Goal: Transaction & Acquisition: Obtain resource

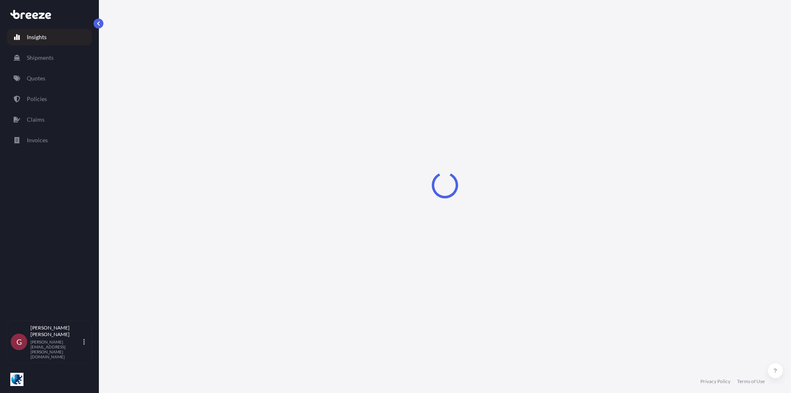
select select "2025"
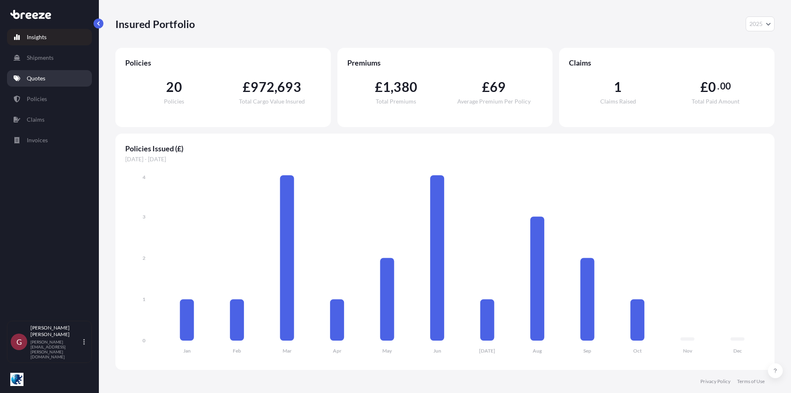
click at [40, 81] on p "Quotes" at bounding box center [36, 78] width 19 height 8
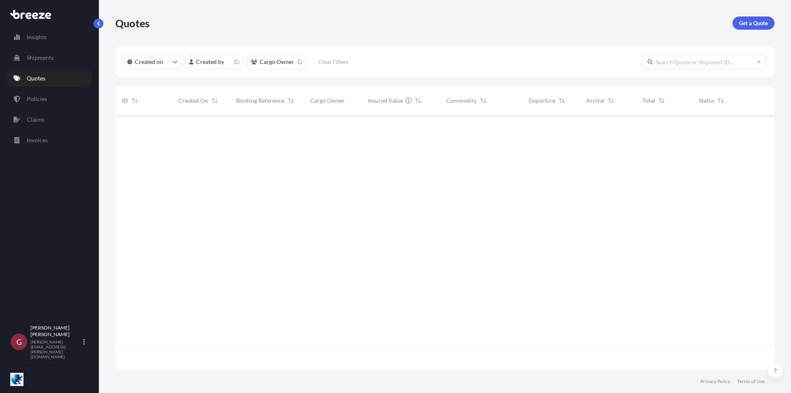
scroll to position [253, 653]
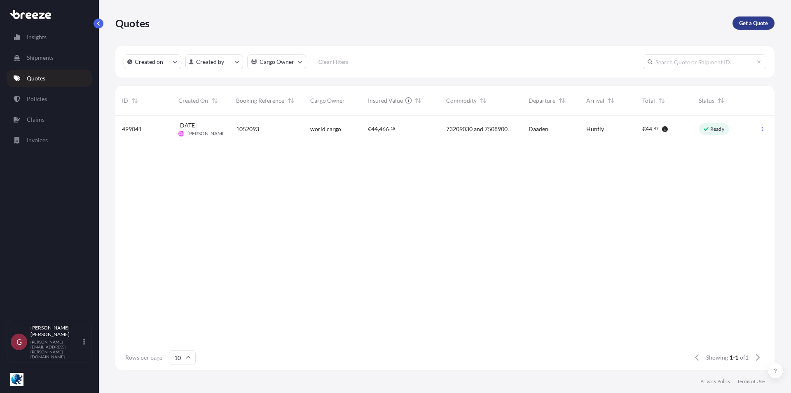
click at [750, 23] on p "Get a Quote" at bounding box center [753, 23] width 29 height 8
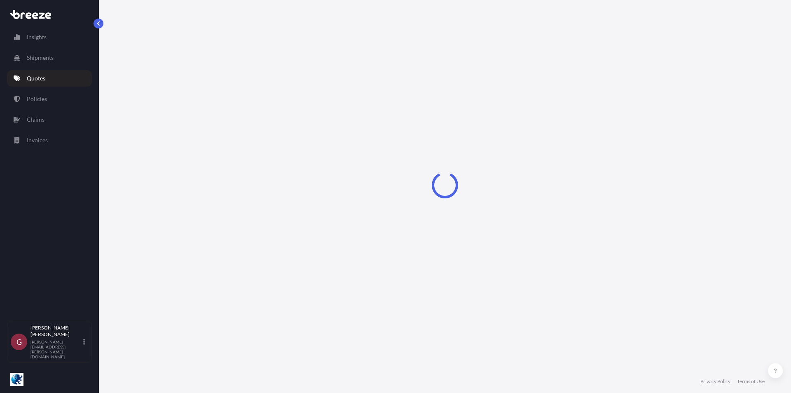
select select "Sea"
select select "1"
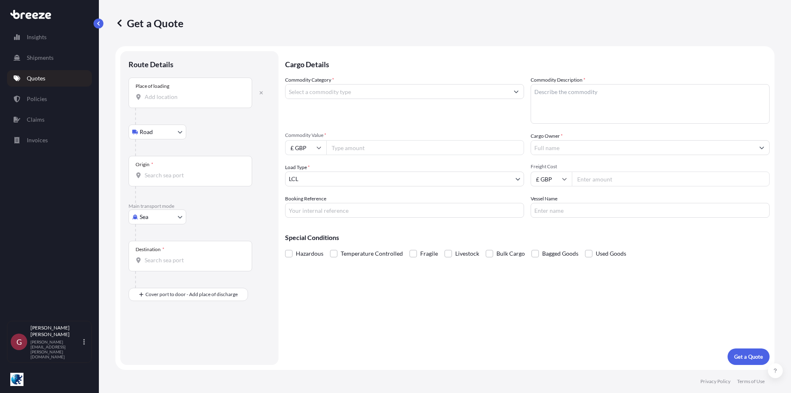
click at [174, 94] on input "Place of loading" at bounding box center [193, 97] width 97 height 8
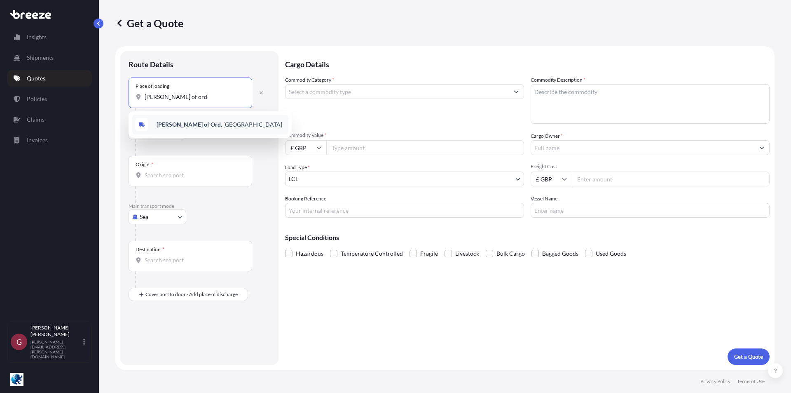
click at [193, 125] on span "[PERSON_NAME] of Ord , [GEOGRAPHIC_DATA]" at bounding box center [220, 124] width 126 height 8
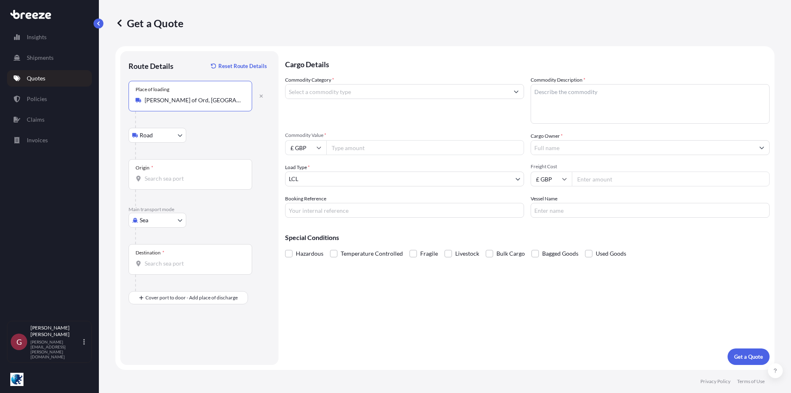
type input "[PERSON_NAME] of Ord, [GEOGRAPHIC_DATA]"
click at [154, 137] on body "Insights Shipments Quotes Policies Claims Invoices G [PERSON_NAME] [PERSON_NAME…" at bounding box center [395, 196] width 791 height 393
click at [159, 156] on div "Road" at bounding box center [157, 156] width 51 height 15
click at [164, 176] on input "Origin *" at bounding box center [193, 178] width 97 height 8
type input "GBDVR / QQD - [GEOGRAPHIC_DATA], [GEOGRAPHIC_DATA]"
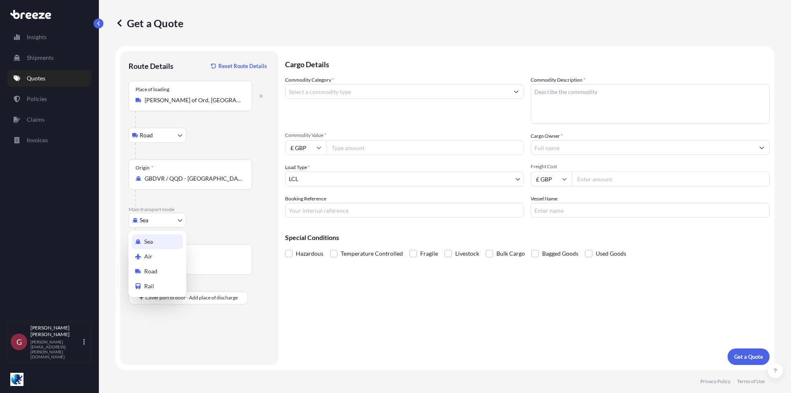
click at [155, 218] on body "4 options available. Insights Shipments Quotes Policies Claims Invoices G [PERS…" at bounding box center [395, 196] width 791 height 393
click at [161, 274] on div "Road" at bounding box center [157, 271] width 51 height 15
select select "Road"
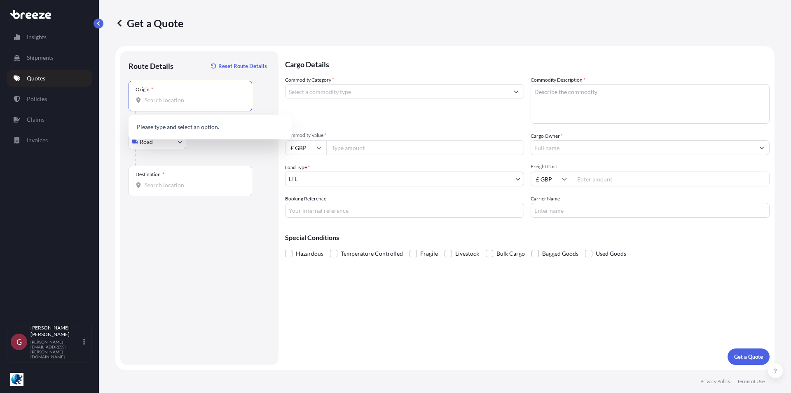
click at [173, 99] on input "Origin *" at bounding box center [193, 100] width 97 height 8
click at [186, 127] on b "[PERSON_NAME] of Ord" at bounding box center [189, 127] width 64 height 7
type input "[PERSON_NAME] of Ord, [GEOGRAPHIC_DATA]"
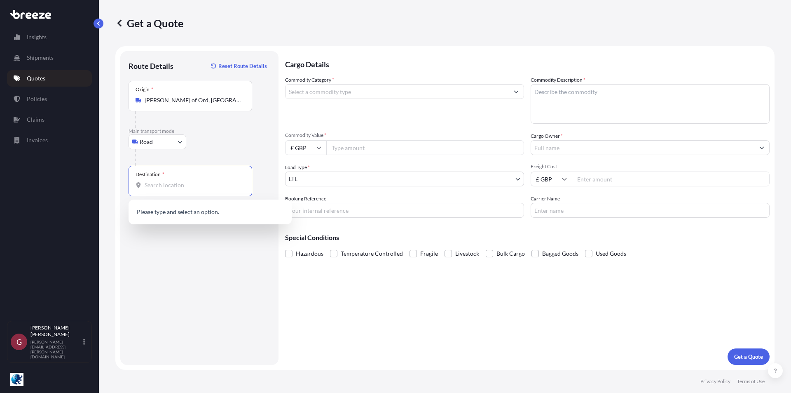
click at [176, 188] on input "Destination *" at bounding box center [193, 185] width 97 height 8
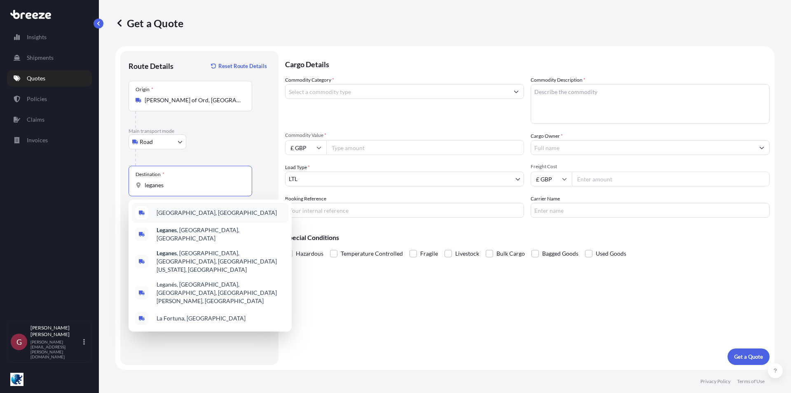
click at [191, 212] on span "[GEOGRAPHIC_DATA], [GEOGRAPHIC_DATA]" at bounding box center [217, 212] width 120 height 8
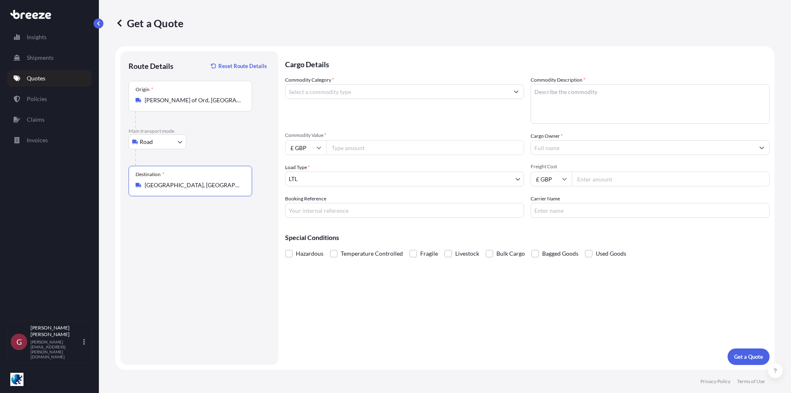
type input "[GEOGRAPHIC_DATA], [GEOGRAPHIC_DATA]"
click at [375, 148] on input "Commodity Value *" at bounding box center [425, 147] width 198 height 15
type input "8000"
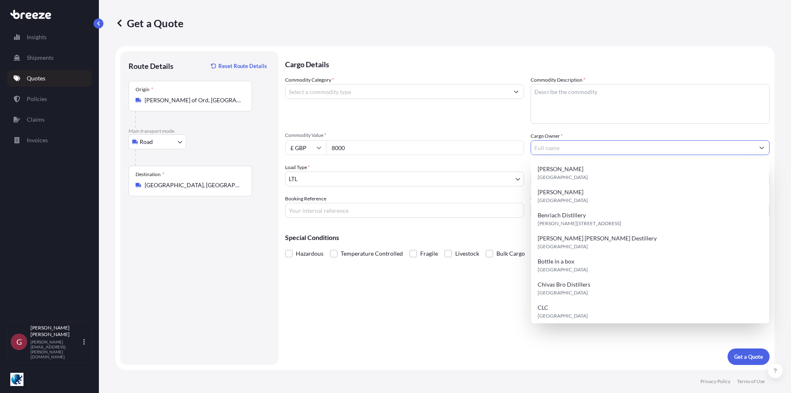
click at [569, 147] on input "Cargo Owner *" at bounding box center [642, 147] width 223 height 15
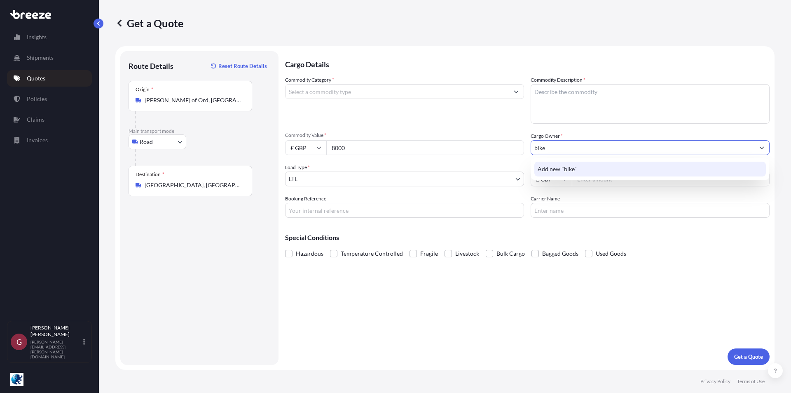
drag, startPoint x: 565, startPoint y: 146, endPoint x: 477, endPoint y: 131, distance: 88.5
click at [477, 131] on div "Commodity Category * Commodity Description * Commodity Value * £ GBP 8000 Cargo…" at bounding box center [527, 147] width 484 height 142
click at [558, 144] on input "bike" at bounding box center [642, 147] width 223 height 15
drag, startPoint x: 555, startPoint y: 148, endPoint x: 414, endPoint y: 146, distance: 141.3
click at [414, 146] on div "Commodity Category * Commodity Description * Commodity Value * £ GBP 8000 Cargo…" at bounding box center [527, 147] width 484 height 142
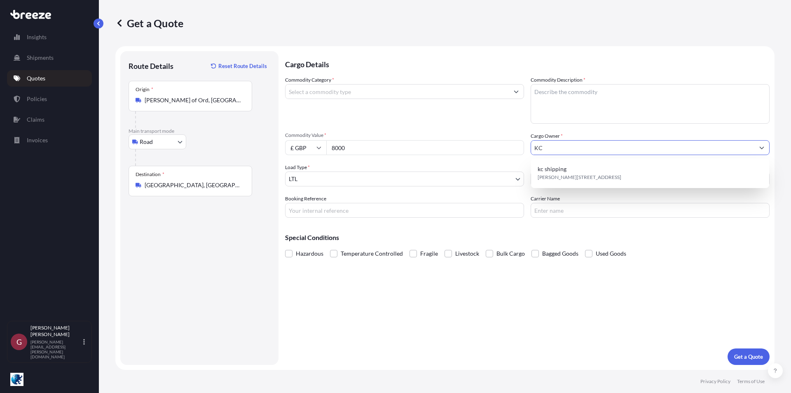
click at [567, 146] on input "KC" at bounding box center [642, 147] width 223 height 15
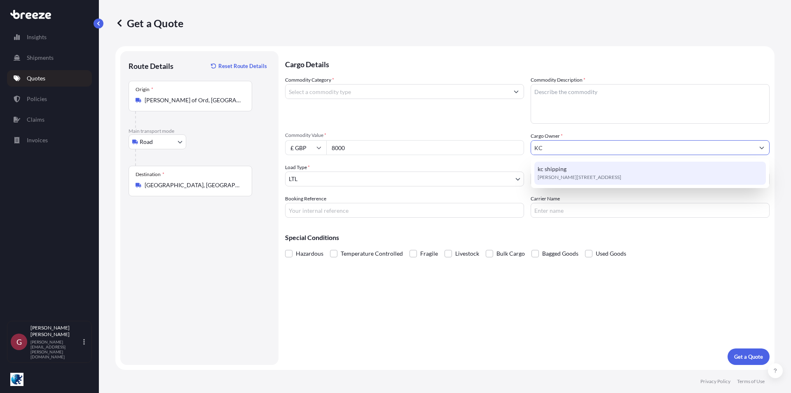
click at [586, 171] on div "kc shipping [PERSON_NAME][STREET_ADDRESS]" at bounding box center [650, 172] width 232 height 23
type input "kc shipping"
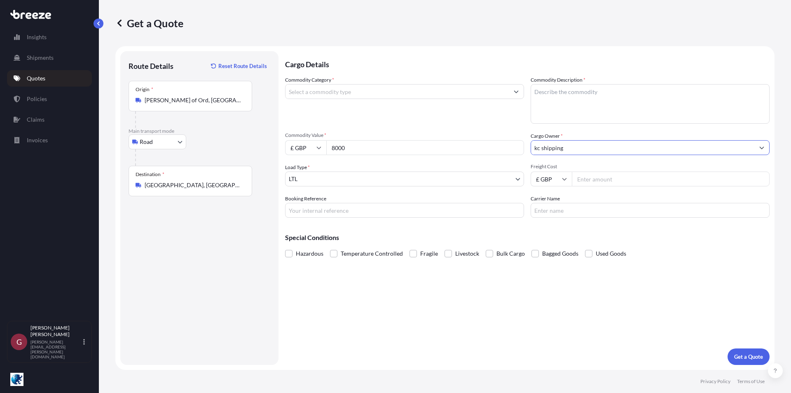
click at [616, 181] on input "Freight Cost" at bounding box center [671, 178] width 198 height 15
type input "225"
click at [318, 214] on input "Booking Reference" at bounding box center [404, 210] width 239 height 15
type input "1052487"
click at [746, 356] on p "Get a Quote" at bounding box center [748, 356] width 29 height 8
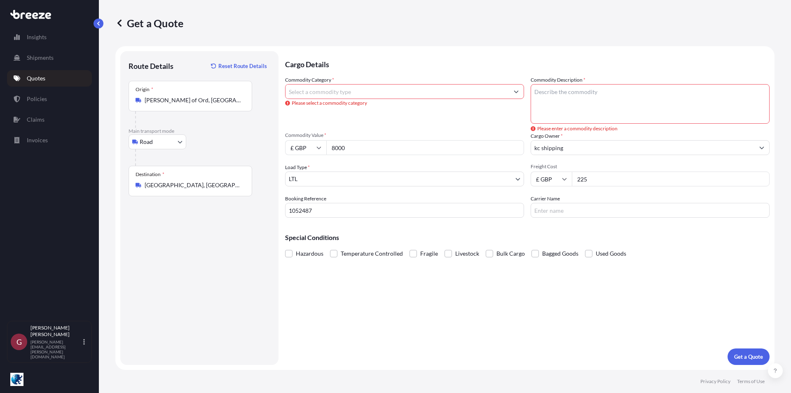
click at [336, 91] on input "Commodity Category *" at bounding box center [396, 91] width 223 height 15
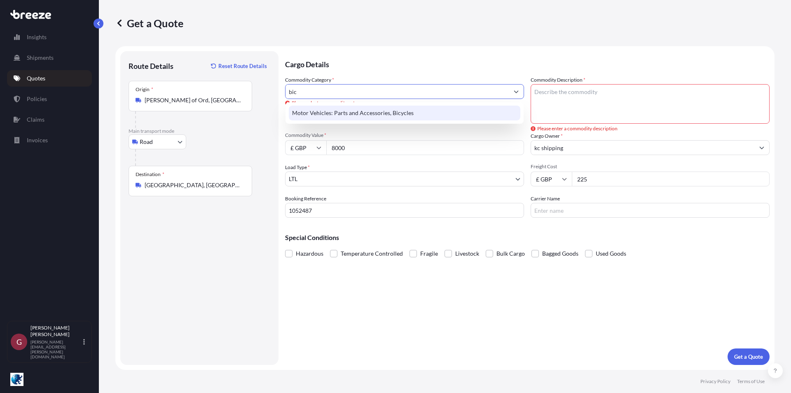
click at [387, 115] on div "Motor Vehicles: Parts and Accessories, Bicycles" at bounding box center [405, 112] width 232 height 15
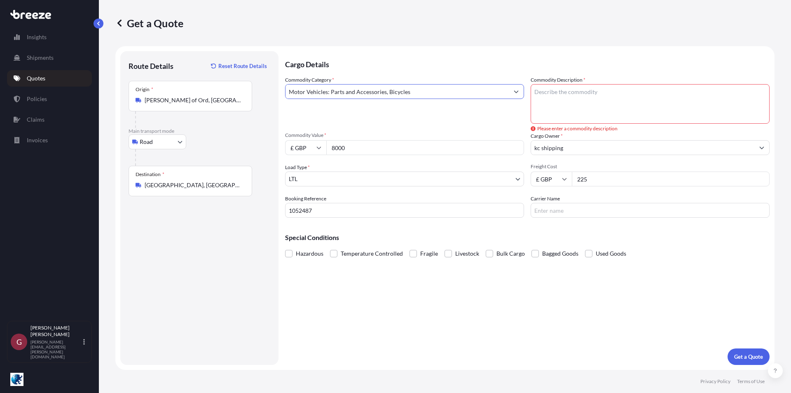
type input "Motor Vehicles: Parts and Accessories, Bicycles"
click at [609, 96] on textarea "Commodity Description *" at bounding box center [650, 104] width 239 height 40
type textarea "Bicycle"
click at [755, 356] on p "Get a Quote" at bounding box center [748, 356] width 29 height 8
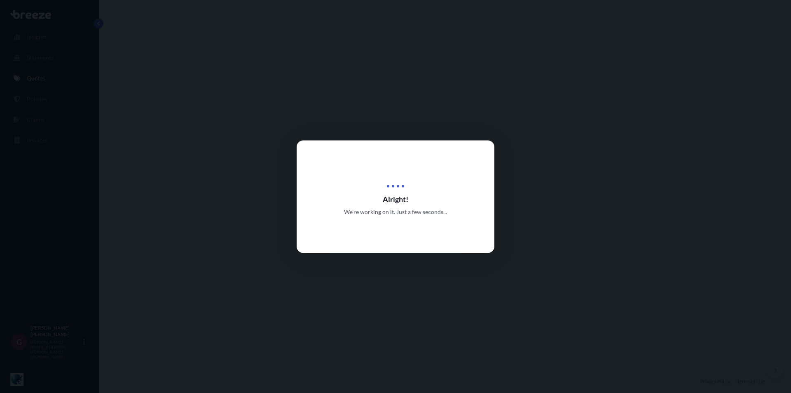
select select "Road"
select select "1"
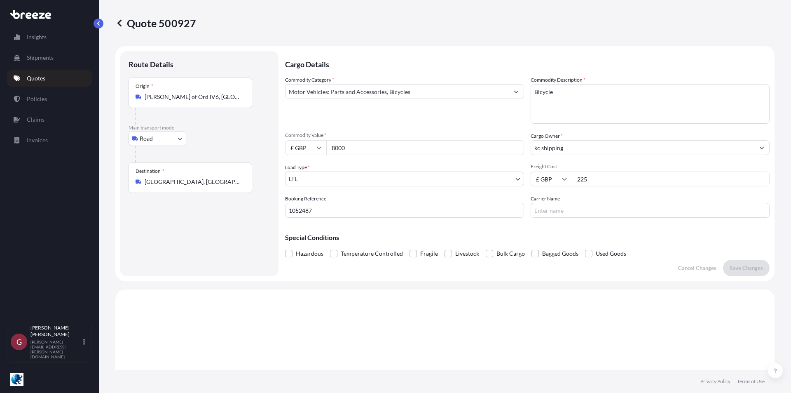
click at [35, 74] on p "Quotes" at bounding box center [36, 78] width 19 height 8
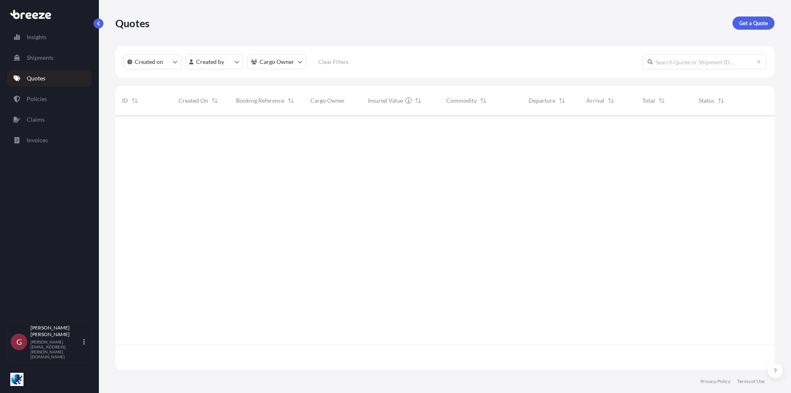
scroll to position [253, 653]
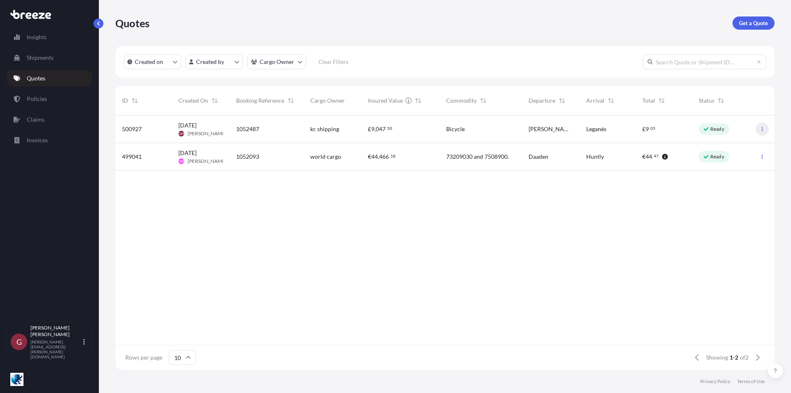
click at [763, 127] on icon "button" at bounding box center [762, 129] width 1 height 4
drag, startPoint x: 585, startPoint y: 131, endPoint x: 477, endPoint y: 239, distance: 153.2
click at [477, 239] on div "500927 [DATE] GM [PERSON_NAME] 1052487 kc shipping £ 9 , 047 . 50 Bicycle [PERS…" at bounding box center [444, 229] width 659 height 229
